Goal: Navigation & Orientation: Find specific page/section

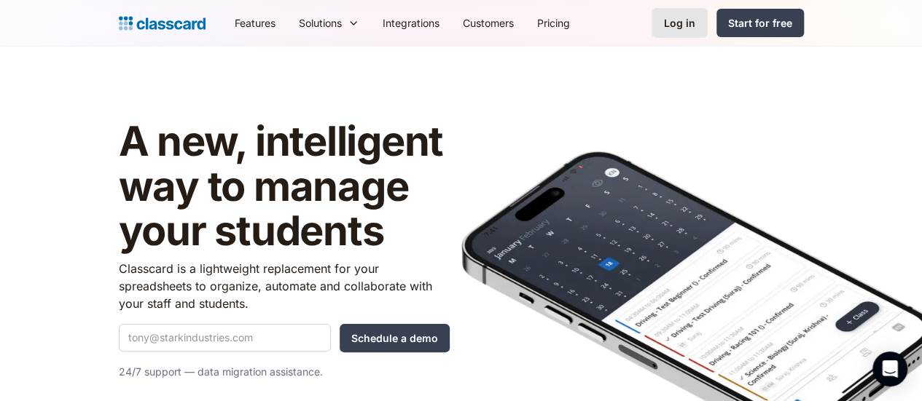
click at [695, 25] on div "Log in" at bounding box center [679, 22] width 31 height 15
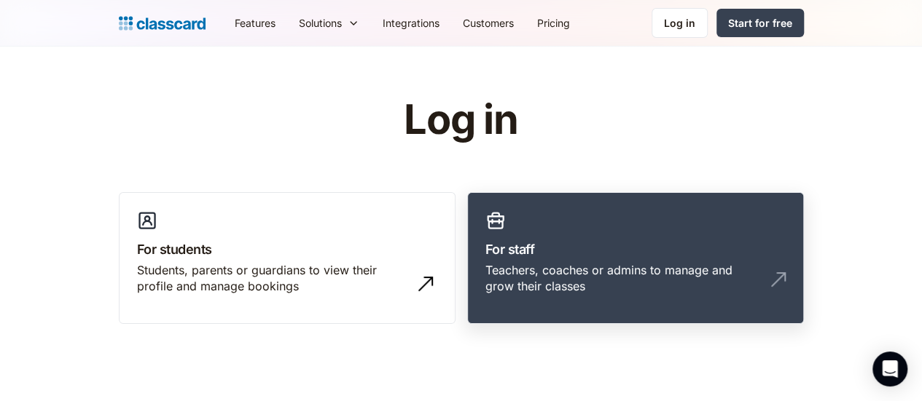
click at [583, 224] on link "For staff Teachers, coaches or admins to manage and grow their classes" at bounding box center [635, 258] width 337 height 133
